Goal: Use online tool/utility: Use online tool/utility

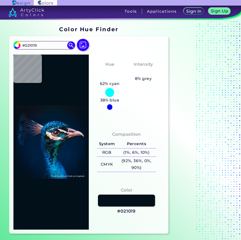
type input "#00162d"
type input "#00162D"
type input "#001830"
type input "#001a35"
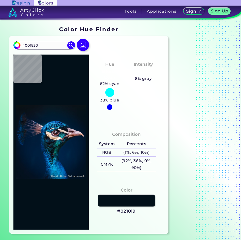
type input "#001A35"
type input "#001c3a"
type input "#001C3A"
type input "#001d3b"
type input "#001D3B"
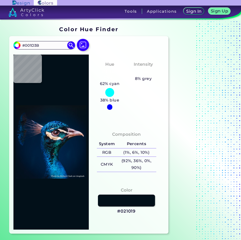
type input "#001f3e"
type input "#001F3E"
type input "#001e3e"
type input "#001E3E"
type input "#011f42"
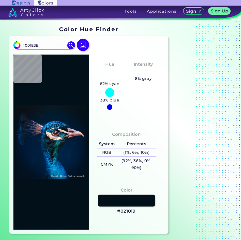
type input "#011F42"
type input "#00213c"
type input "#00213C"
type input "#061a17"
type input "#061A17"
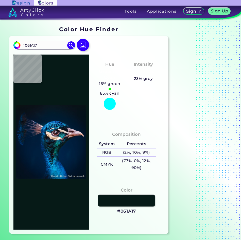
type input "#071919"
type input "#0a232d"
type input "#0A232D"
type input "#003043"
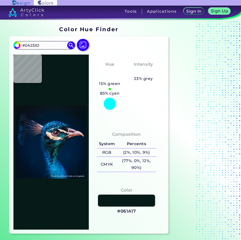
type input "#003043"
type input "#095565"
type input "#155b5c"
type input "#155B5C"
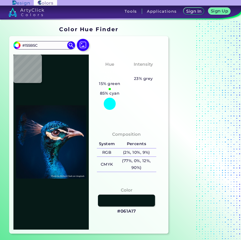
type input "#2a3146"
type input "#2A3146"
type input "#7b524b"
type input "#7B524B"
type input "#553338"
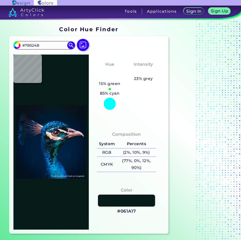
type input "#553338"
type input "#10597a"
type input "#10597A"
type input "#20aaa8"
type input "#20AAA8"
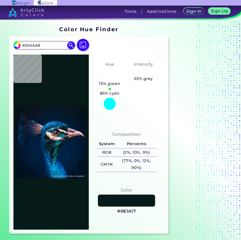
type input "#049a9e"
type input "#049A9E"
type input "#027373"
type input "#01262b"
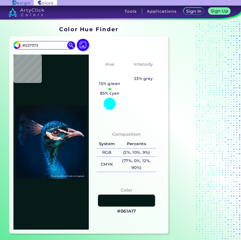
type input "#01262B"
type input "#060c11"
type input "#060C11"
type input "#0c1019"
type input "#0C1019"
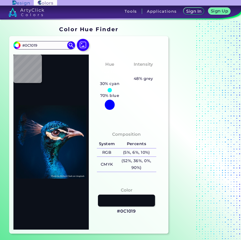
type input "#010c12"
type input "#010C12"
type input "#02181c"
type input "#02181C"
type input "#11181b"
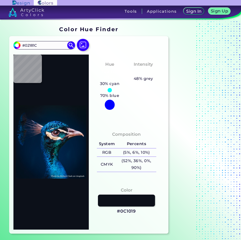
type input "#11181B"
type input "#081b18"
type input "#081B18"
type input "#0c2f27"
type input "#0C2F27"
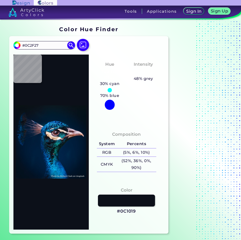
type input "#024238"
type input "#0a1018"
type input "#0A1018"
type input "#0e1c1f"
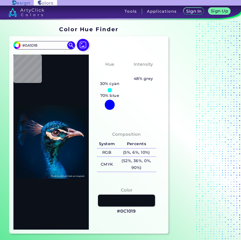
type input "#0E1C1F"
type input "#122228"
type input "#0c151d"
type input "#0C151D"
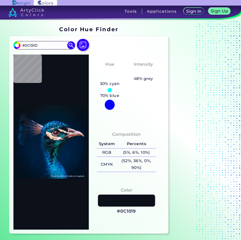
type input "#03262f"
type input "#03262F"
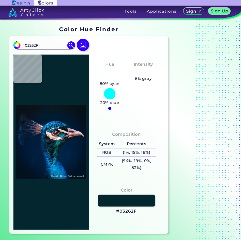
type input "#0d4753"
type input "#0D4753"
type input "#021720"
type input "#142e28"
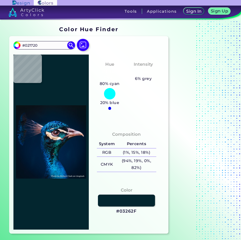
type input "#142E28"
type input "#886985"
type input "#2b2837"
type input "#2B2837"
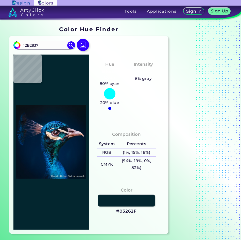
type input "#012030"
type input "#012832"
type input "#0c787e"
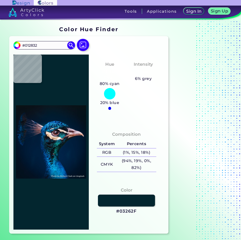
type input "#0C787E"
type input "#048aa2"
type input "#048AA2"
type input "#13a2b4"
type input "#13A2B4"
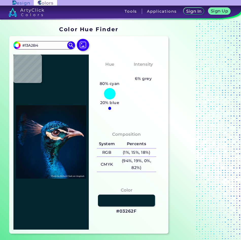
type input "#005b7d"
type input "#005B7D"
type input "#015990"
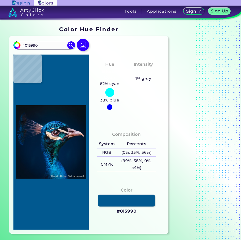
type input "#188db9"
type input "#188DB9"
type input "#0c5d94"
type input "#0C5D94"
type input "#004a85"
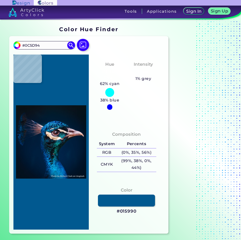
type input "#004A85"
type input "#01518a"
type input "#01518A"
type input "#0070b7"
type input "#0070B7"
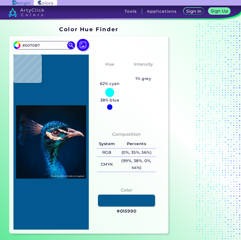
type input "#0082cb"
type input "#0082CB"
type input "#0158a3"
type input "#0158A3"
type input "#0360a8"
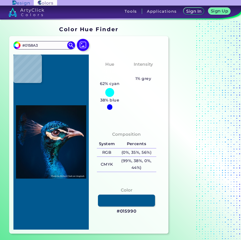
type input "#0360A8"
type input "#0667b1"
type input "#0667B1"
type input "#025497"
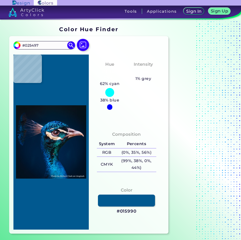
type input "#044f96"
type input "#044F96"
type input "#056aac"
type input "#056AAC"
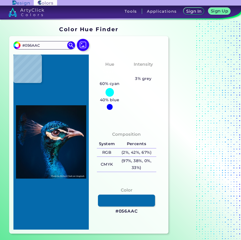
type input "#0660a9"
type input "#0660A9"
type input "#005aa2"
type input "#005AA2"
type input "#00529e"
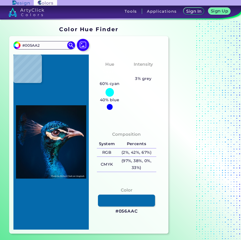
type input "#00529E"
type input "#004590"
type input "#025fac"
type input "#025FAC"
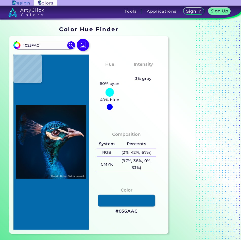
type input "#005ba1"
type input "#005BA1"
type input "#00579e"
type input "#00579E"
type input "#0996db"
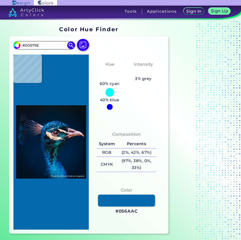
type input "#0996DB"
type input "#0570c0"
type input "#0570C0"
type input "#0071ba"
type input "#0071BA"
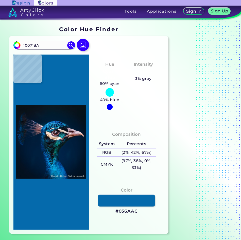
type input "#0065b1"
type input "#0065B1"
type input "#016bb9"
type input "#016BB9"
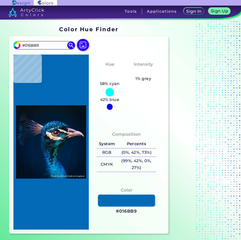
type input "#016ab6"
type input "#016AB6"
type input "#0066af"
type input "#0066AF"
type input "#0060ac"
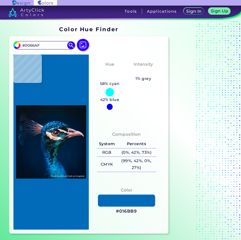
type input "#0060AC"
type input "#006bb8"
type input "#006BB8"
type input "#0175c0"
type input "#0175C0"
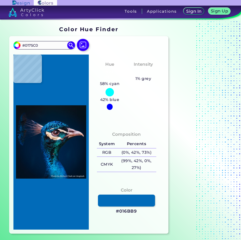
type input "#0174ba"
type input "#0174BA"
type input "#006fb5"
type input "#006FB5"
type input "#046abb"
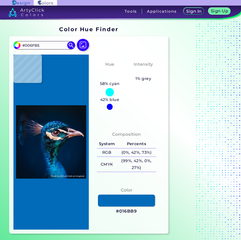
type input "#046ABB"
type input "#0078bb"
type input "#0078BB"
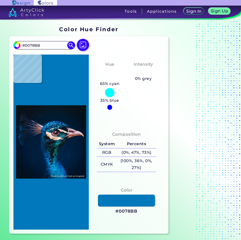
type input "#008fd1"
type input "#008FD1"
type input "#0195d2"
type input "#0195D2"
type input "#0594d0"
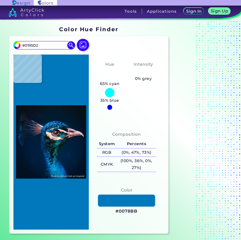
type input "#0594D0"
type input "#057bb5"
type input "#057BB5"
type input "#0879bc"
type input "#[DATE]"
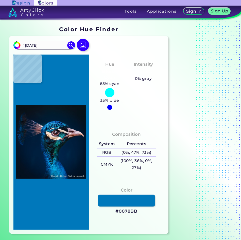
type input "#5d97be"
type input "#5D97BE"
type input "#67a2c9"
type input "#67A2C9"
type input "#659bbe"
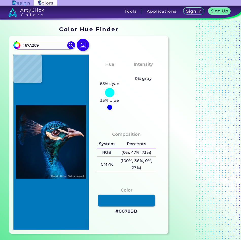
type input "#659BBE"
type input "#3c92bd"
type input "#3C92BD"
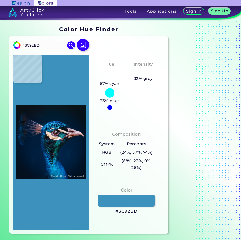
type input "#0a7baf"
type input "#0A7BAF"
type input "#0a7daa"
type input "#0A7DAA"
type input "#0278aa"
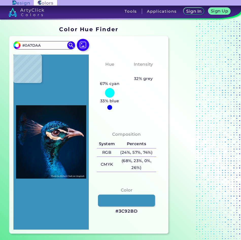
type input "#0278AA"
type input "#00769f"
type input "#00769F"
type input "#098fbd"
type input "#098FBD"
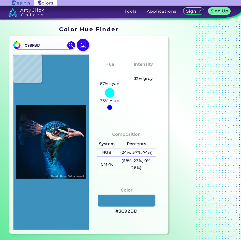
type input "#0188b3"
type input "#0188B3"
type input "#006ca1"
type input "#006CA1"
type input "#077daf"
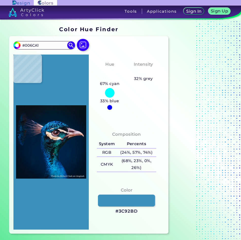
type input "#077DAF"
type input "#1b5483"
type input "#1B5483"
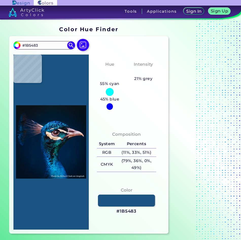
type input "#587fa1"
type input "#587FA1"
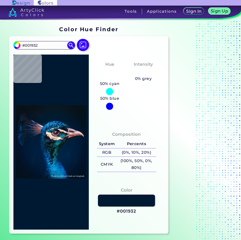
click at [81, 136] on img at bounding box center [51, 142] width 70 height 170
click at [108, 104] on div at bounding box center [109, 106] width 7 height 7
click at [74, 43] on img at bounding box center [71, 45] width 9 height 9
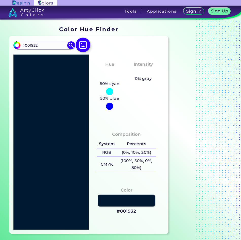
click at [83, 46] on img at bounding box center [82, 44] width 15 height 15
click at [0, 0] on input "file" at bounding box center [0, 0] width 0 height 0
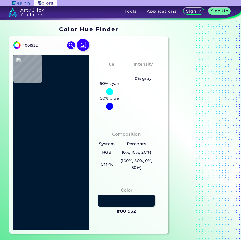
click at [57, 148] on img at bounding box center [51, 142] width 70 height 170
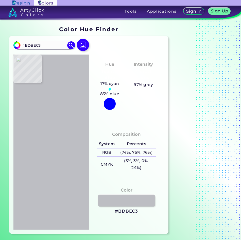
click at [58, 146] on img at bounding box center [51, 142] width 70 height 170
